Goal: Transaction & Acquisition: Purchase product/service

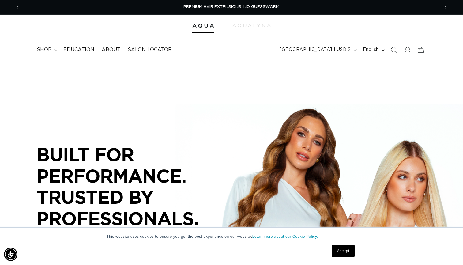
click at [47, 51] on span "shop" at bounding box center [44, 50] width 15 height 6
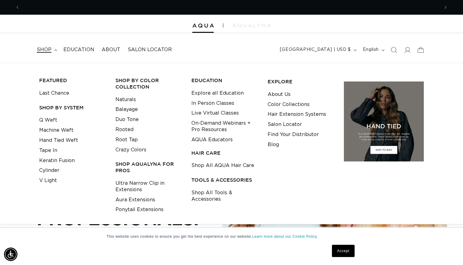
scroll to position [0, 419]
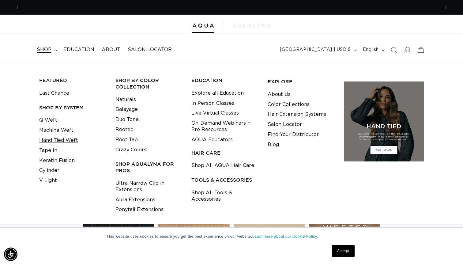
click at [57, 138] on link "Hand Tied Weft" at bounding box center [58, 140] width 39 height 10
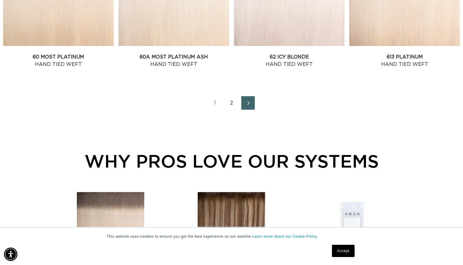
scroll to position [902, 1]
click at [231, 107] on link "2" at bounding box center [231, 102] width 13 height 13
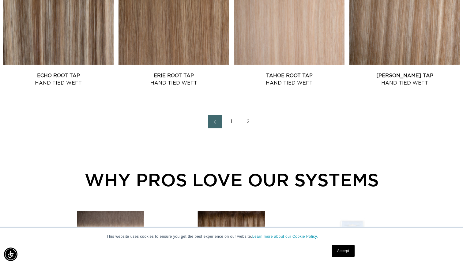
click at [230, 125] on link "1" at bounding box center [231, 121] width 13 height 13
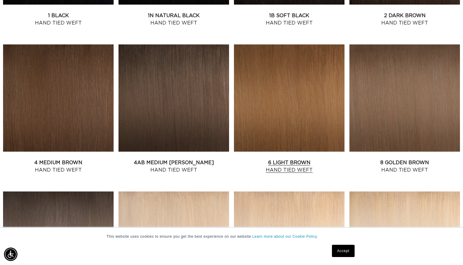
scroll to position [0, 419]
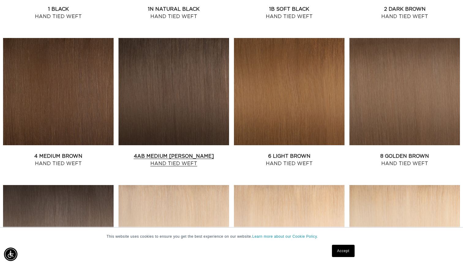
click at [186, 152] on link "4AB Medium Ash Brown Hand Tied Weft" at bounding box center [173, 159] width 111 height 15
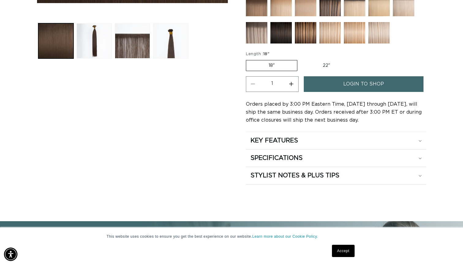
scroll to position [271, 0]
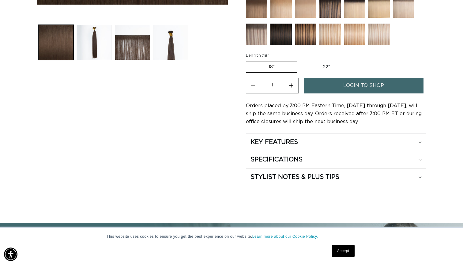
click at [312, 64] on label "22" Variant sold out or unavailable" at bounding box center [326, 67] width 52 height 10
click at [301, 61] on input "22" Variant sold out or unavailable" at bounding box center [300, 60] width 0 height 0
radio input "true"
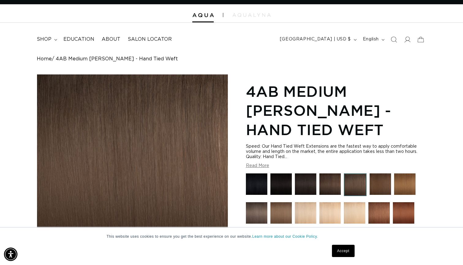
scroll to position [15, 0]
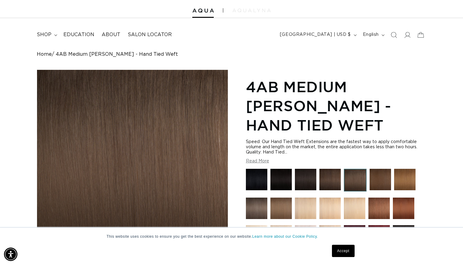
click at [244, 9] on img at bounding box center [251, 11] width 38 height 4
